Goal: Navigation & Orientation: Go to known website

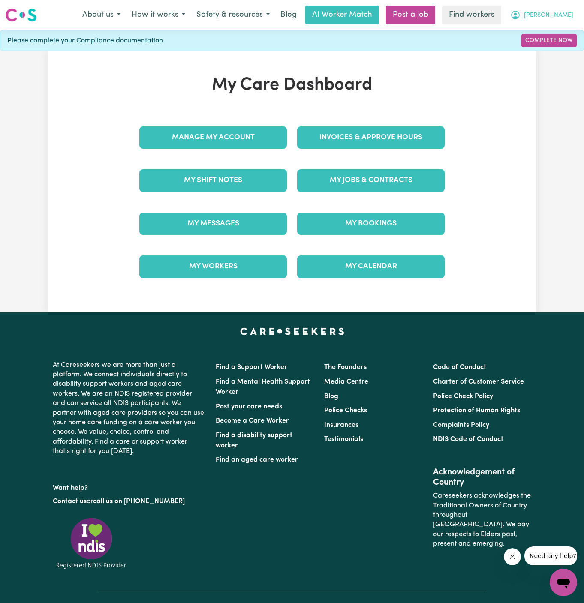
click at [566, 11] on span "[PERSON_NAME]" at bounding box center [548, 15] width 49 height 9
click at [566, 36] on link "My Dashboard" at bounding box center [545, 33] width 68 height 16
click at [555, 49] on link "Logout" at bounding box center [545, 49] width 68 height 16
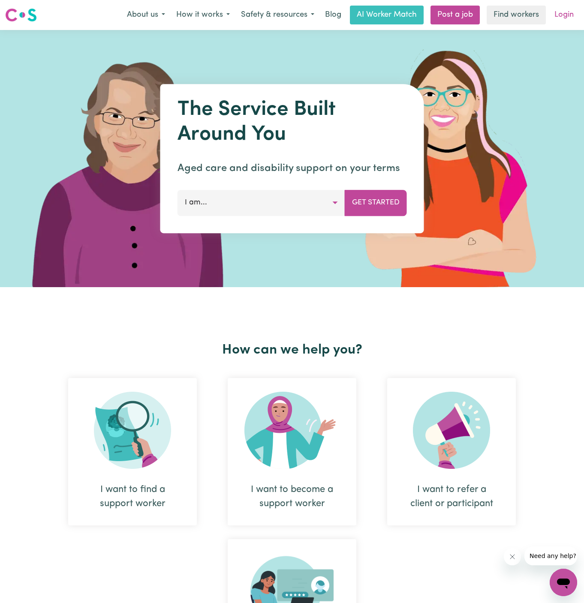
click at [568, 18] on link "Login" at bounding box center [564, 15] width 30 height 19
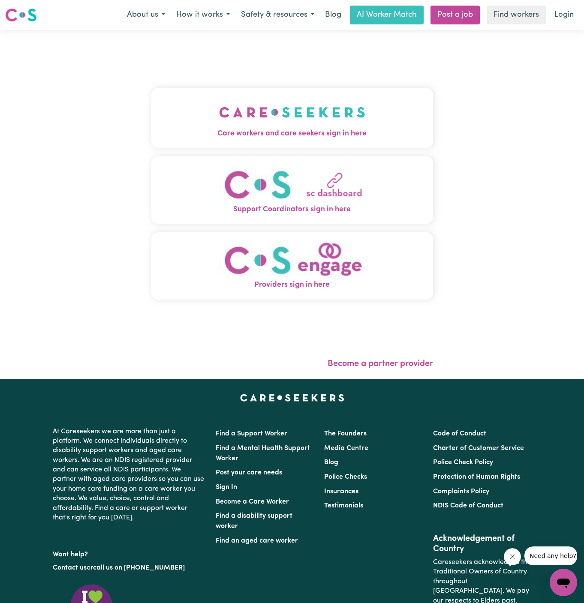
click at [274, 126] on img "Care workers and care seekers sign in here" at bounding box center [292, 112] width 146 height 32
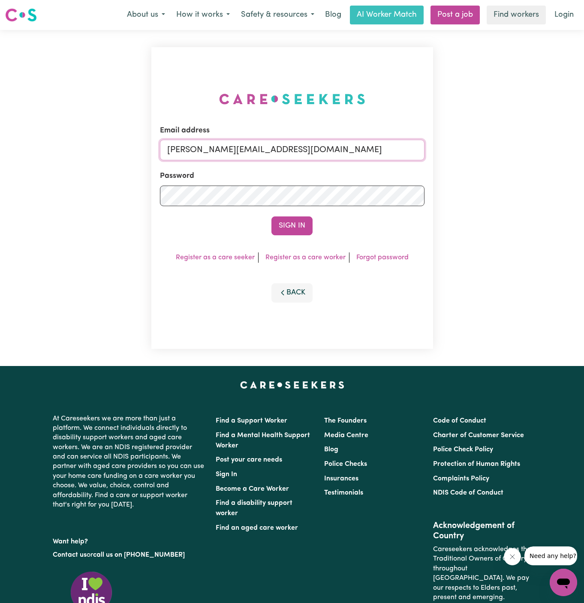
click at [276, 148] on input "[PERSON_NAME][EMAIL_ADDRESS][DOMAIN_NAME]" at bounding box center [292, 150] width 265 height 21
drag, startPoint x: 215, startPoint y: 151, endPoint x: 571, endPoint y: 154, distance: 355.9
click at [571, 154] on div "Email address [EMAIL_ADDRESS][DOMAIN_NAME] Password Sign In Register as a care …" at bounding box center [292, 198] width 584 height 336
type input "[EMAIL_ADDRESS][DOMAIN_NAME]"
click at [294, 242] on div "Email address [EMAIL_ADDRESS][DOMAIN_NAME] Password Sign In Register as a care …" at bounding box center [292, 198] width 282 height 302
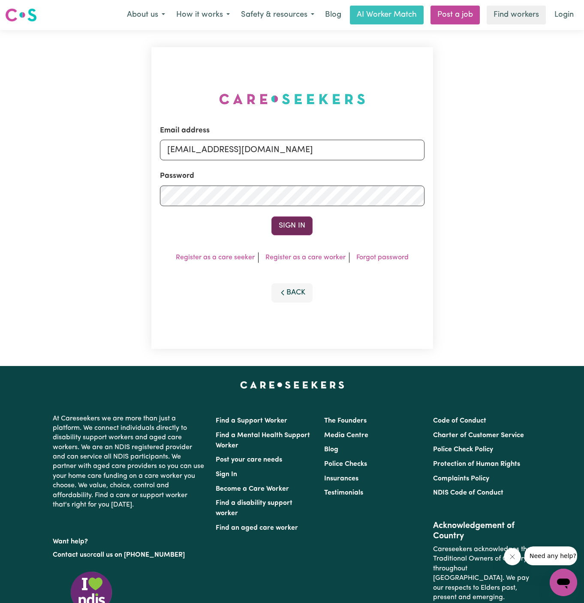
click at [295, 227] on button "Sign In" at bounding box center [291, 226] width 41 height 19
